Goal: Transaction & Acquisition: Book appointment/travel/reservation

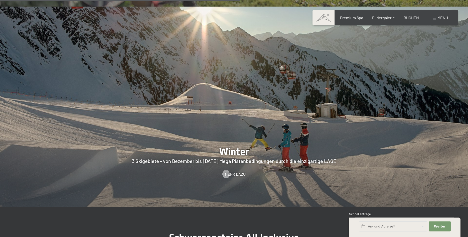
scroll to position [1277, 0]
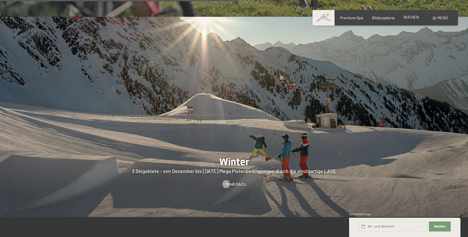
click at [410, 18] on span "BUCHEN" at bounding box center [411, 17] width 15 height 5
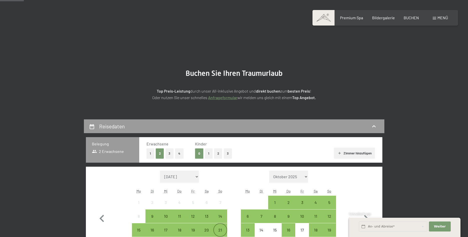
scroll to position [77, 0]
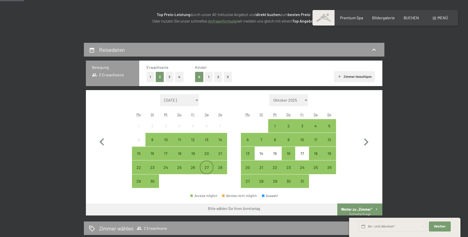
click at [206, 168] on div "27" at bounding box center [206, 172] width 13 height 13
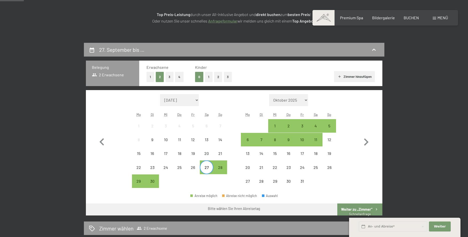
click at [132, 183] on div "29" at bounding box center [139, 182] width 14 height 14
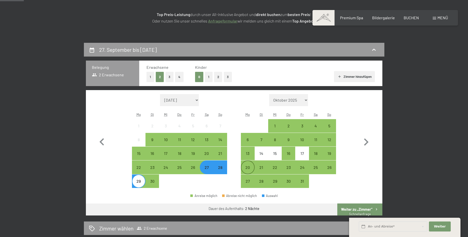
click at [243, 174] on div "20" at bounding box center [247, 172] width 13 height 13
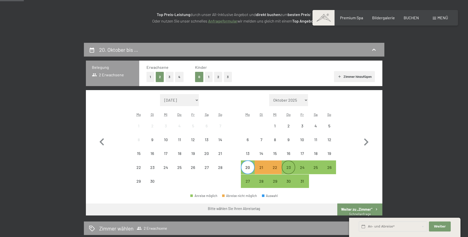
click at [285, 171] on div "23" at bounding box center [288, 172] width 13 height 13
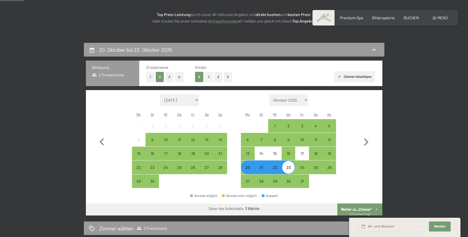
click at [351, 208] on button "Weiter zu „Zimmer“" at bounding box center [359, 210] width 45 height 12
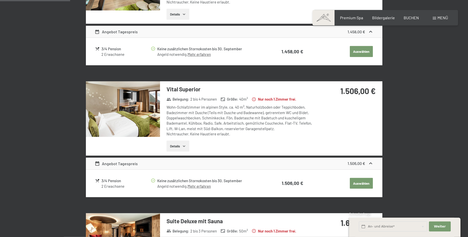
scroll to position [0, 0]
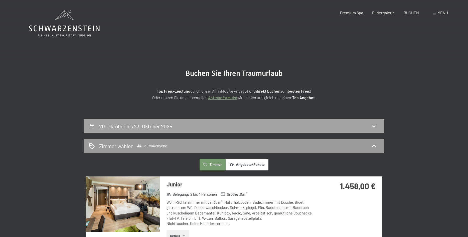
click at [94, 128] on icon at bounding box center [92, 127] width 6 height 6
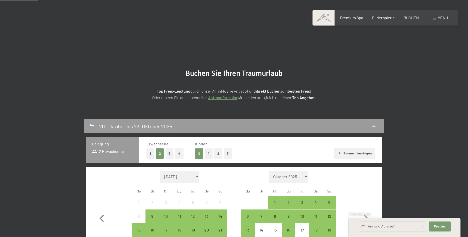
scroll to position [119, 0]
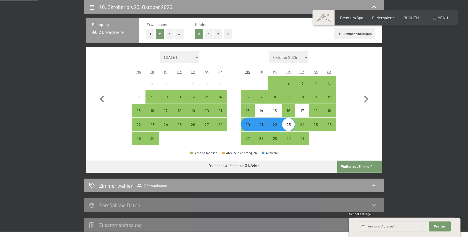
click at [247, 127] on div "20" at bounding box center [247, 129] width 13 height 13
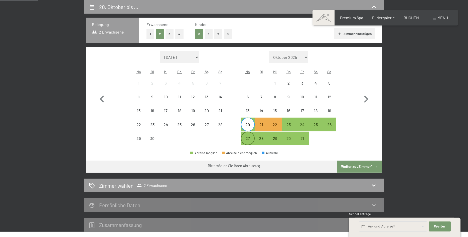
click at [246, 138] on div "27" at bounding box center [247, 143] width 13 height 13
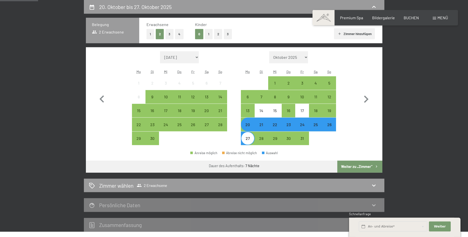
click at [358, 163] on button "Weiter zu „Zimmer“" at bounding box center [359, 167] width 45 height 12
